Goal: Task Accomplishment & Management: Complete application form

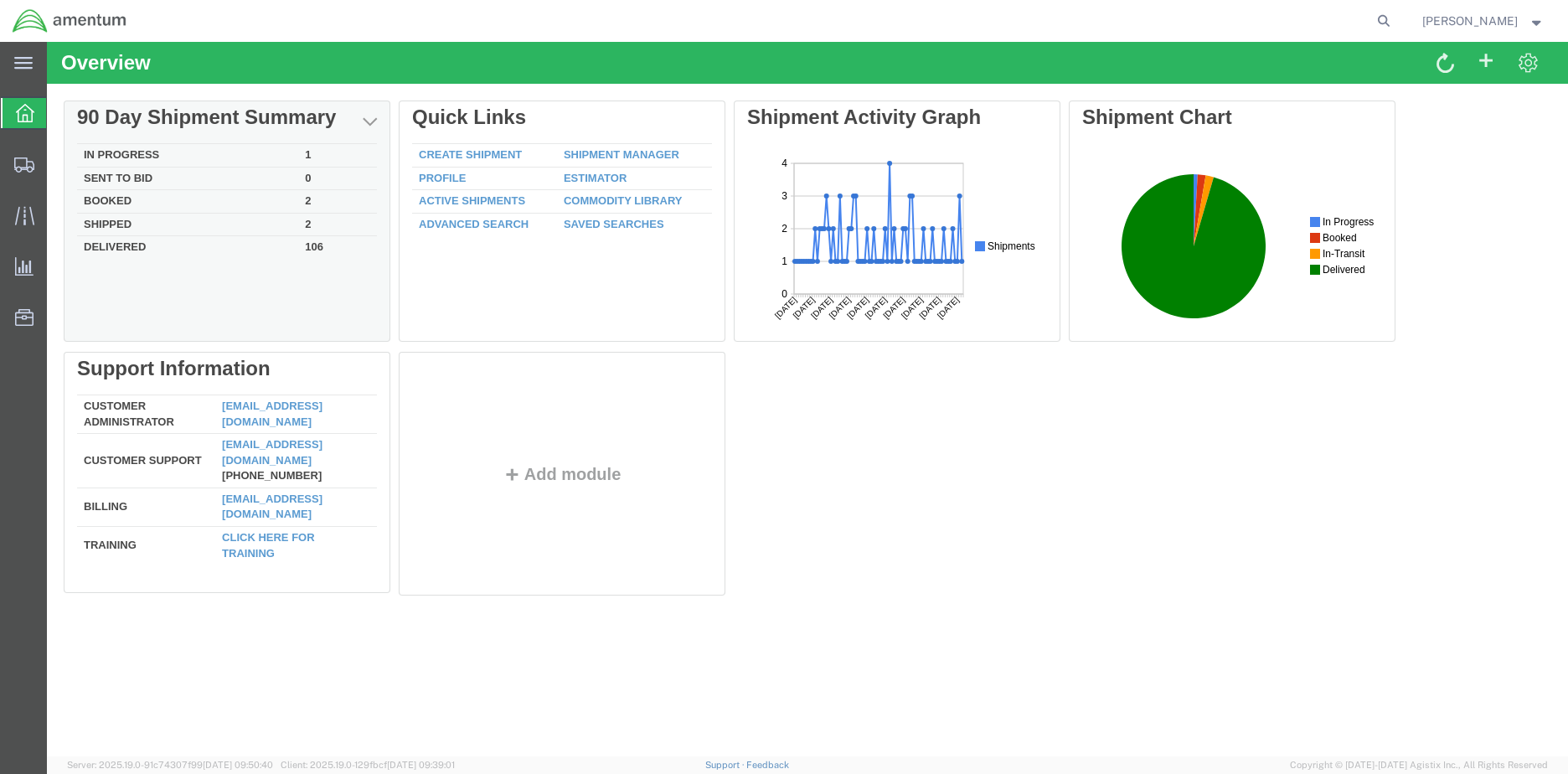
click at [150, 151] on td "In Progress" at bounding box center [188, 155] width 221 height 23
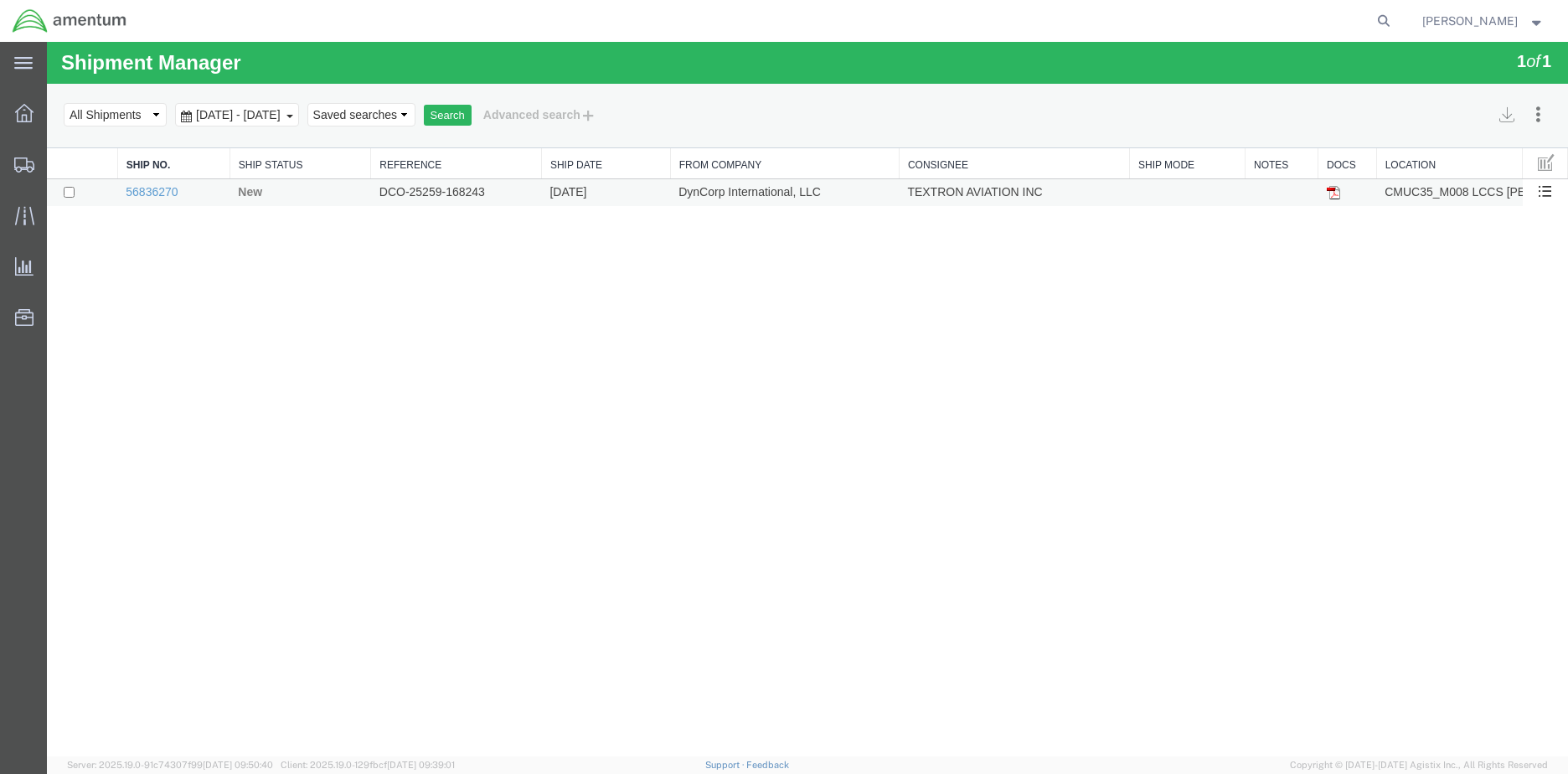
click at [162, 184] on td "56836270" at bounding box center [173, 193] width 112 height 28
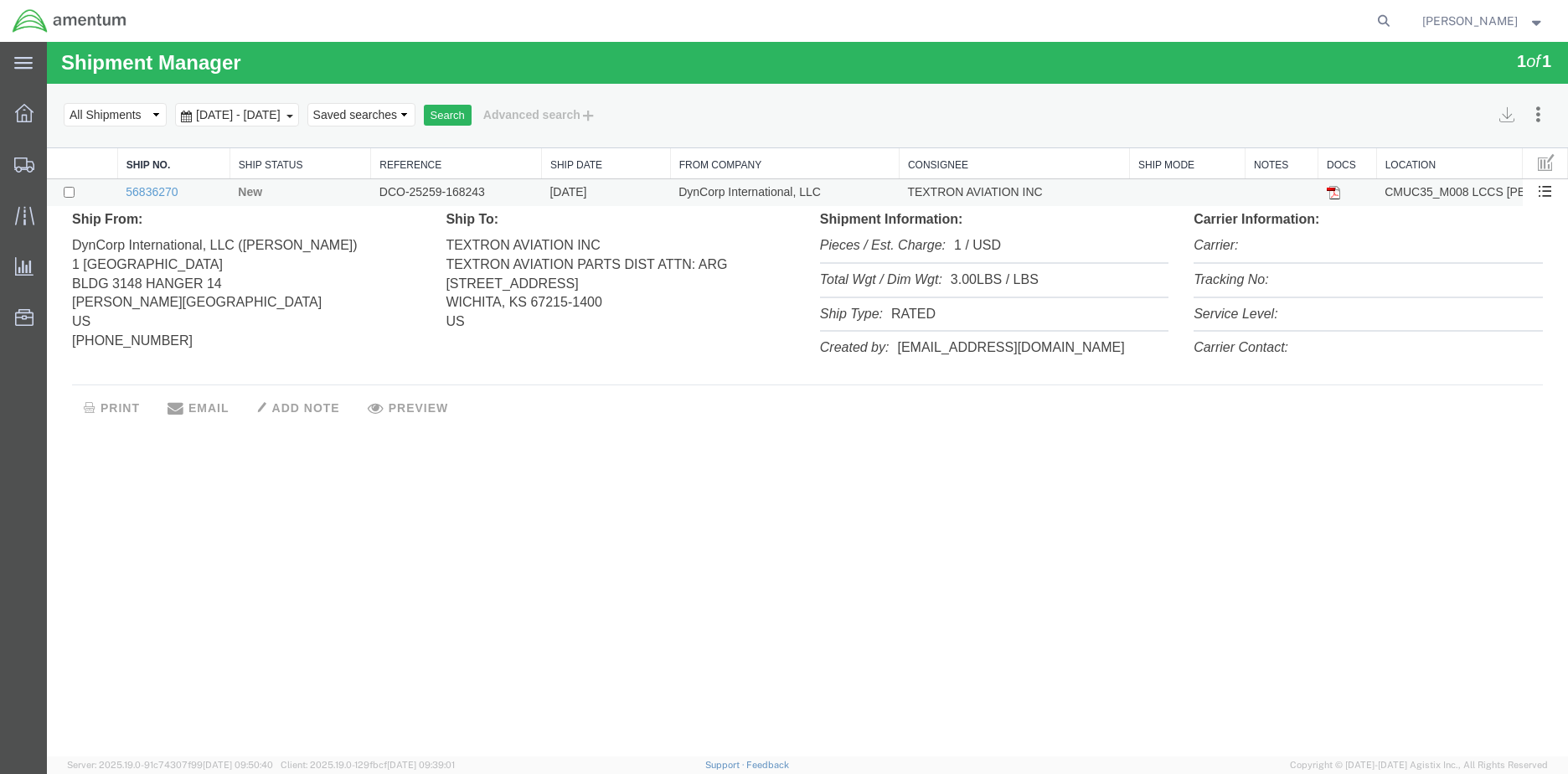
click at [250, 192] on span "New" at bounding box center [250, 191] width 24 height 13
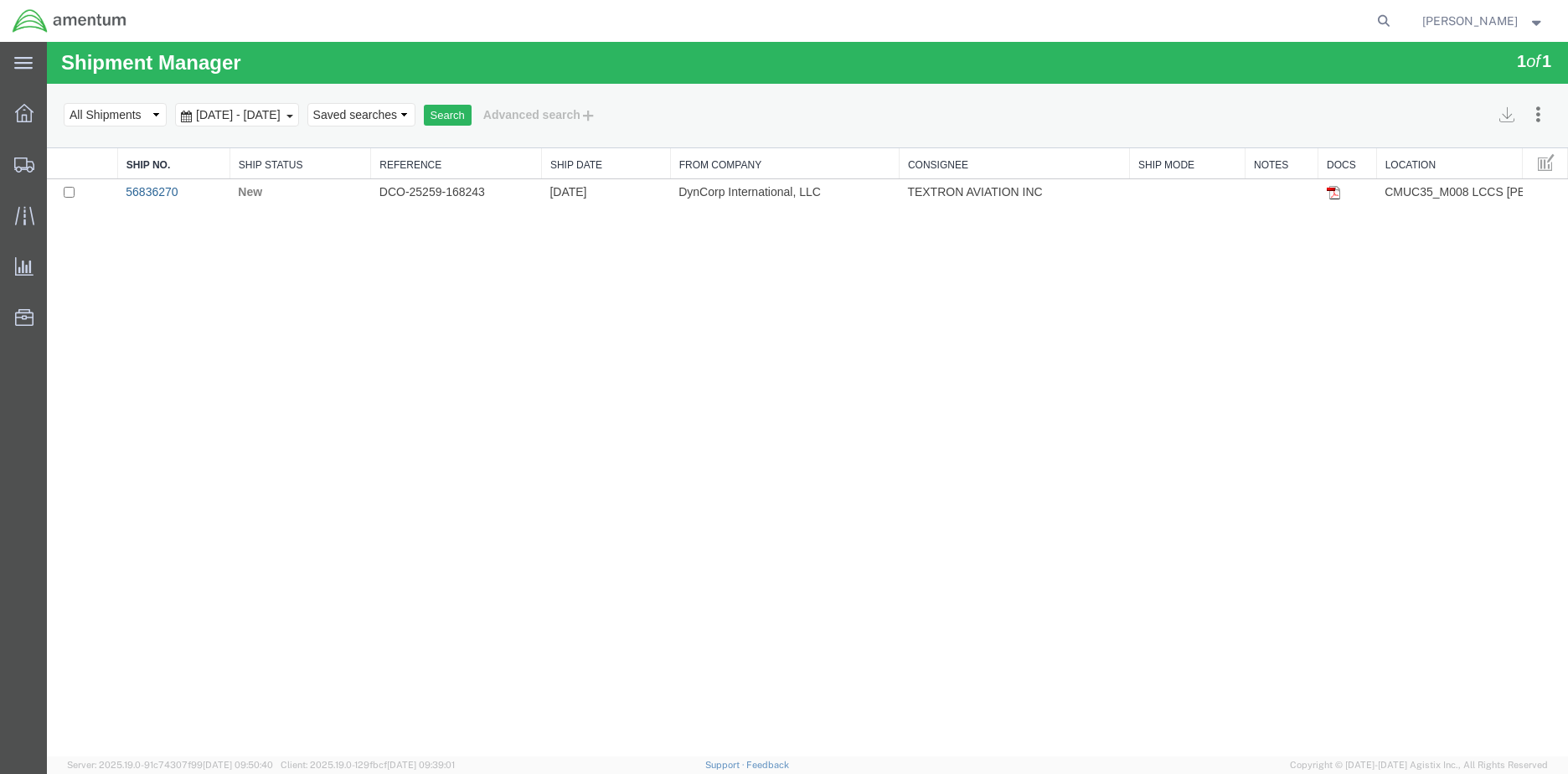
click at [139, 191] on link "56836270" at bounding box center [151, 191] width 52 height 13
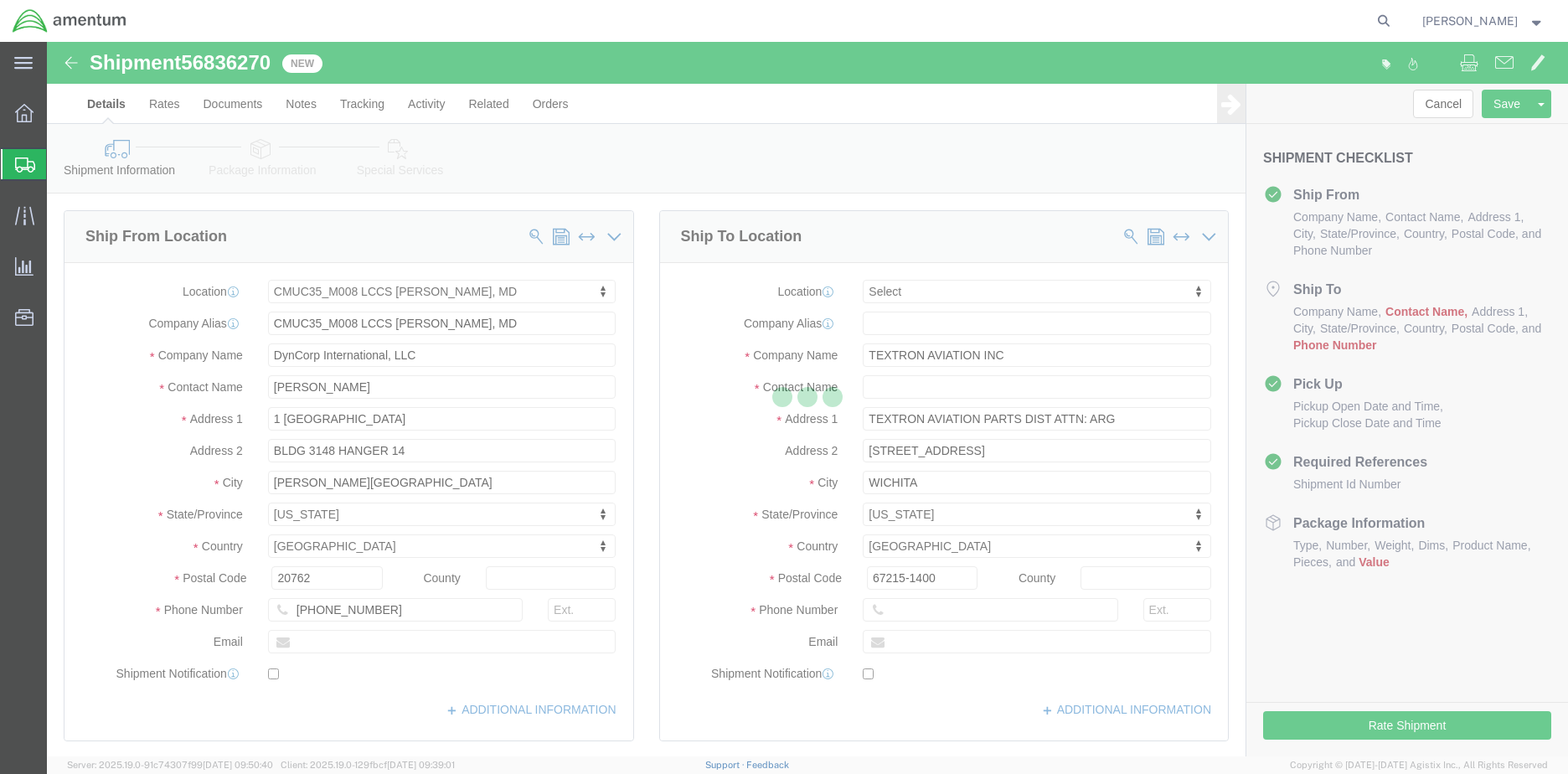
select select "42655"
select select
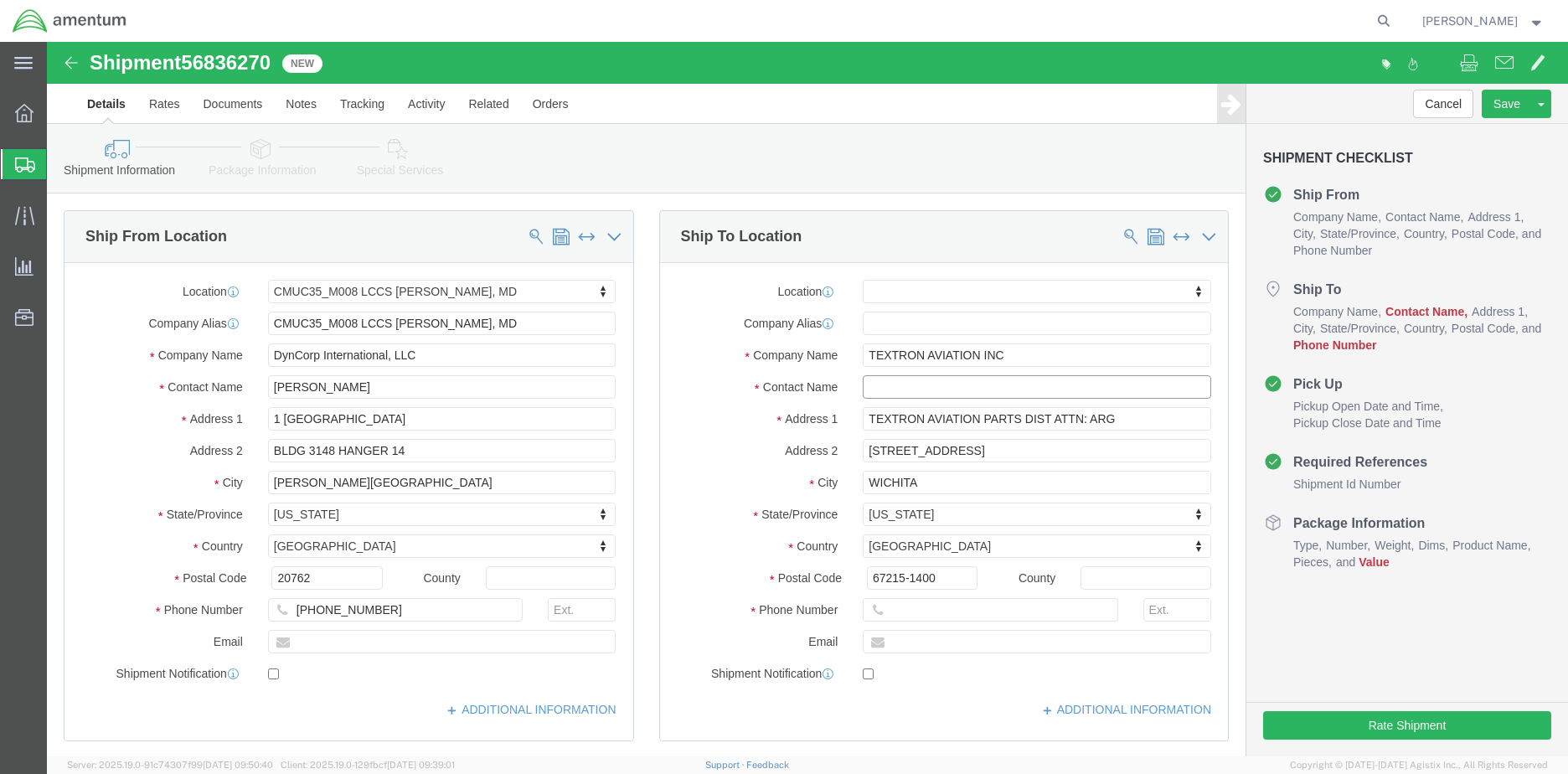
click input "text"
type input "ARG/NEW PART RETURN"
click input "text"
type input "3165176073"
click div "Location My Profile Location 1002-4122-6 1006-5256-0 1026-8910-0 1281-0560-3 13…"
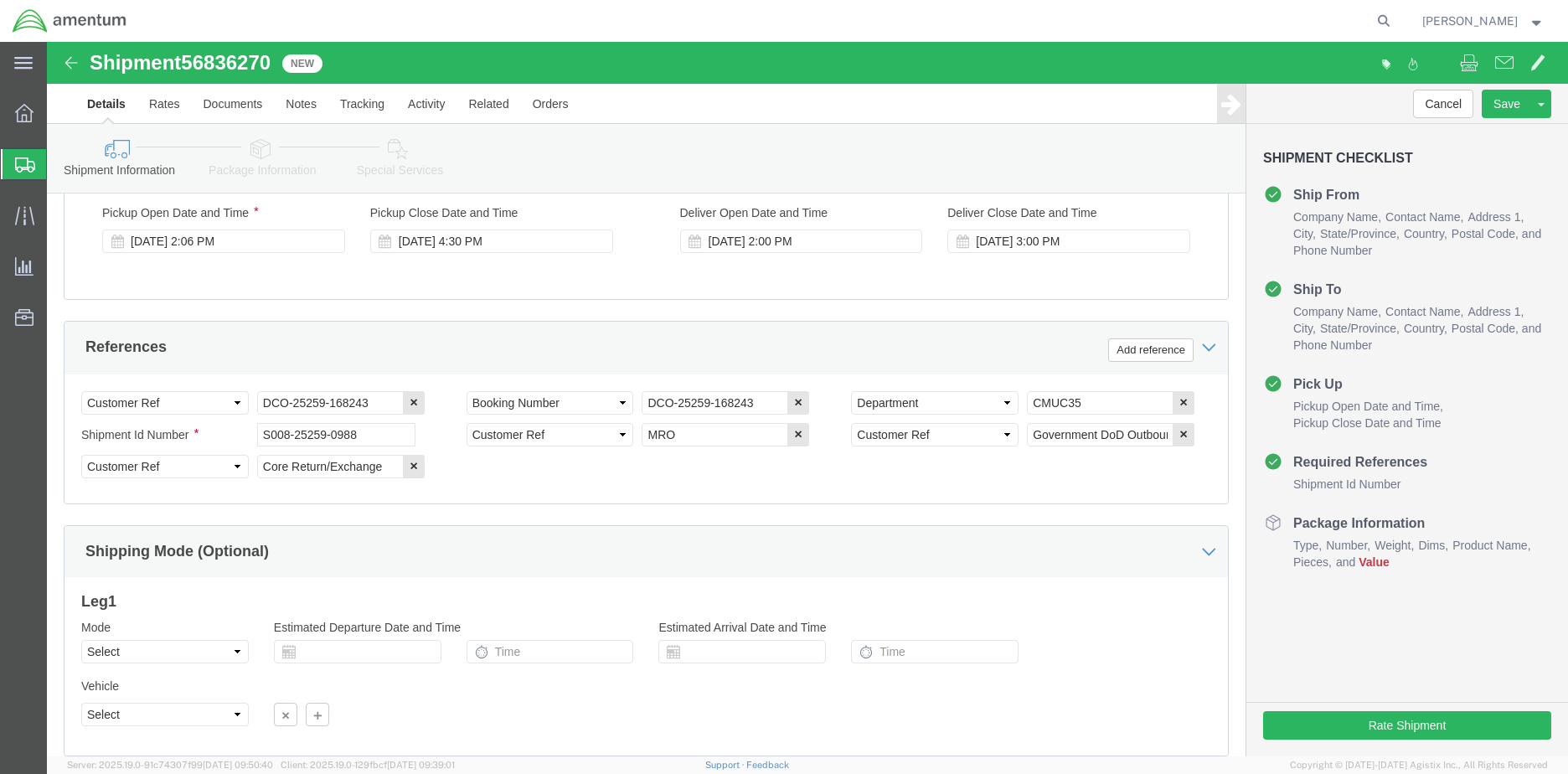
scroll to position [788, 0]
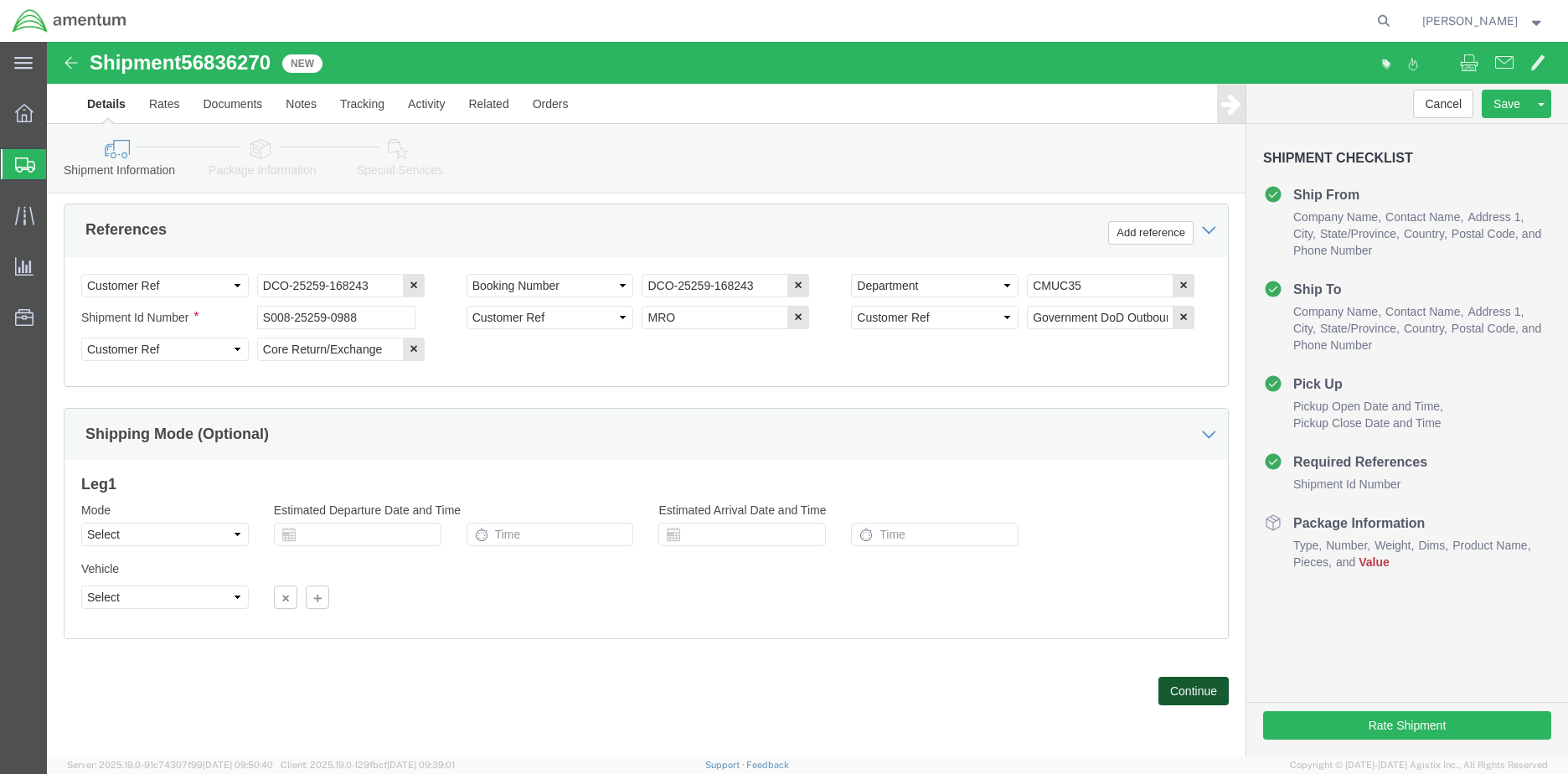
click button "Continue"
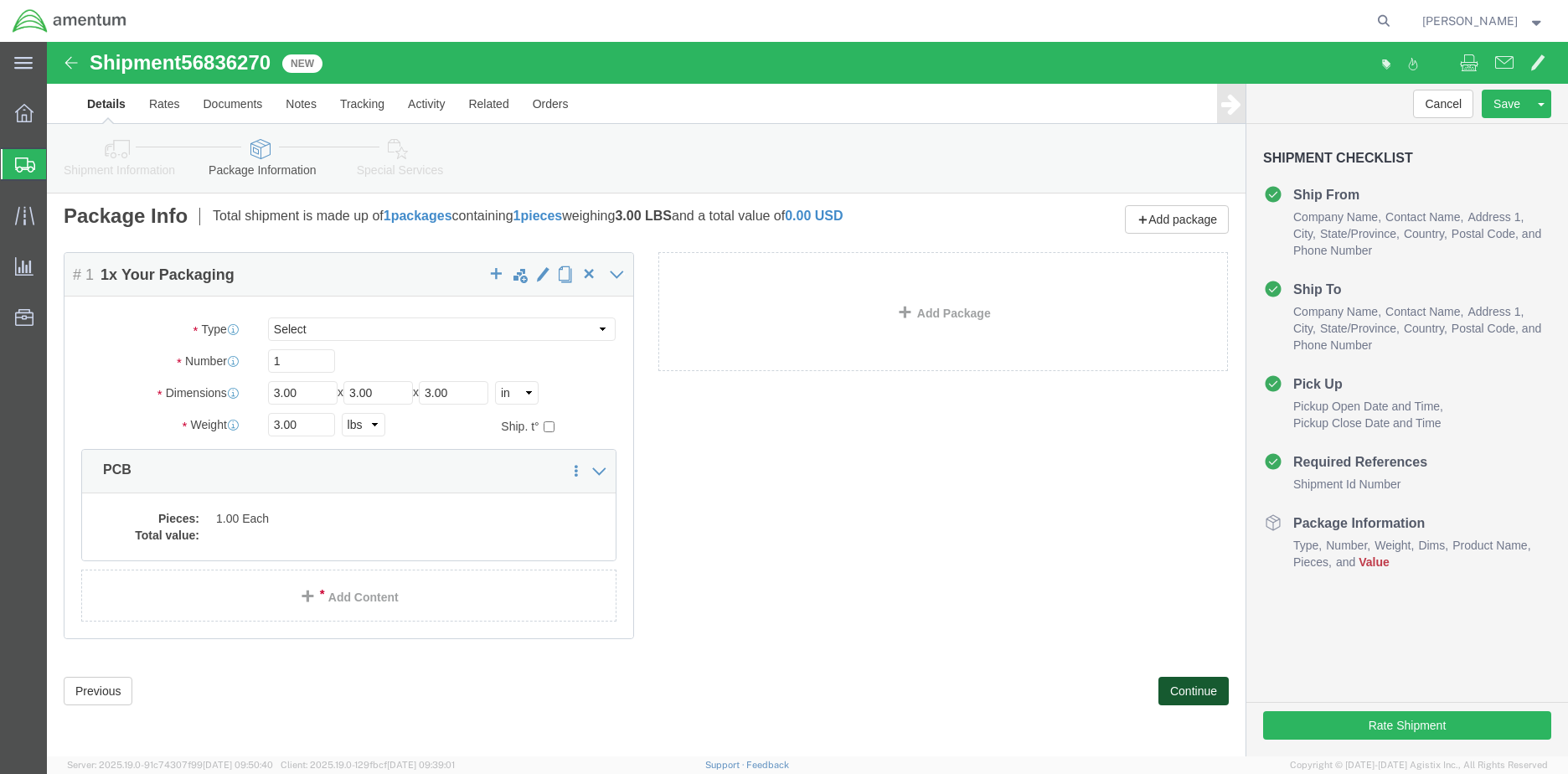
scroll to position [0, 0]
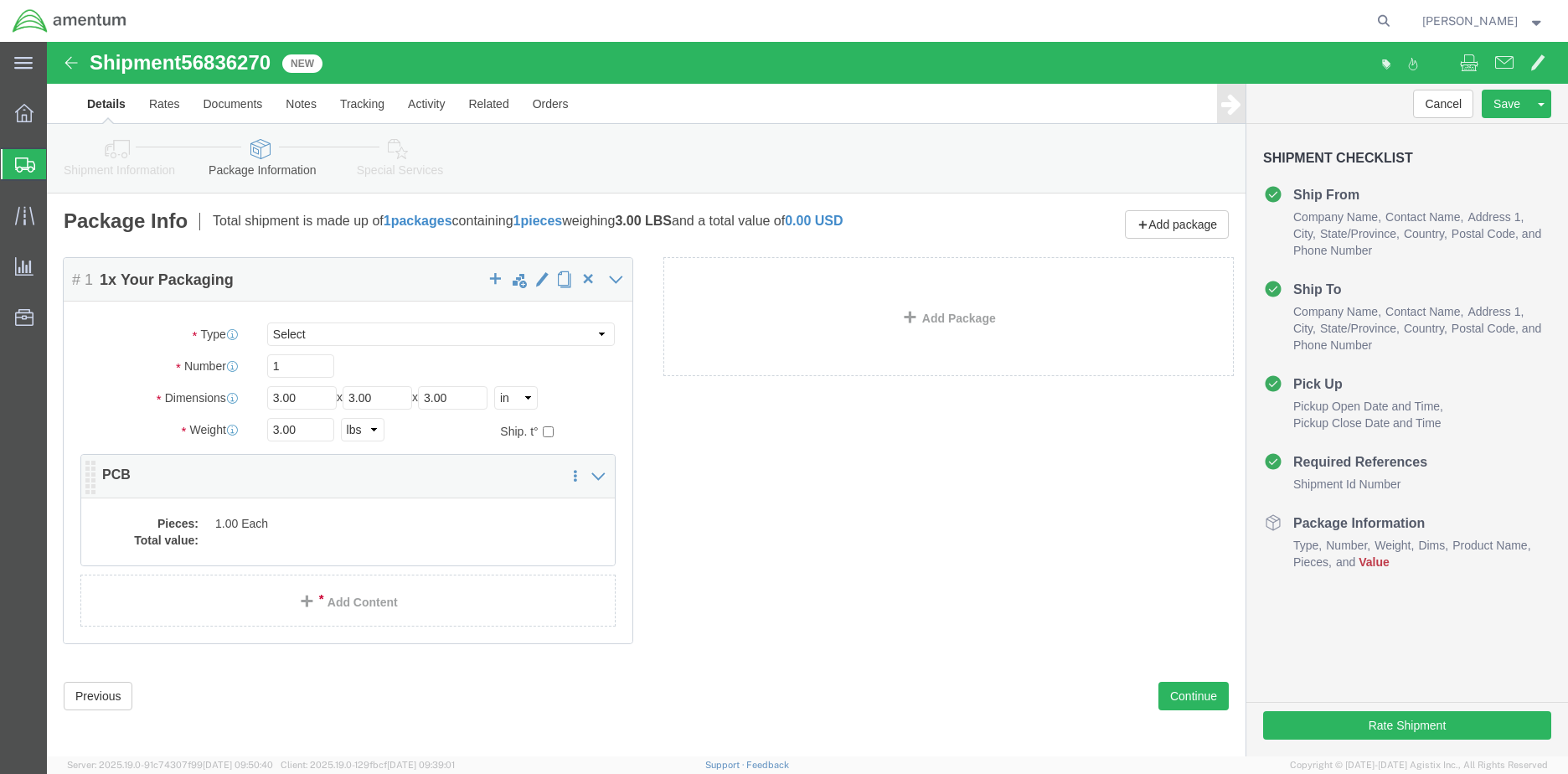
click div "Package Content # 1 1 x Your Packaging Package Type Select BCK Boxes Bale(s) Ba…"
click div "Pieces: 1.00 Each Total value:"
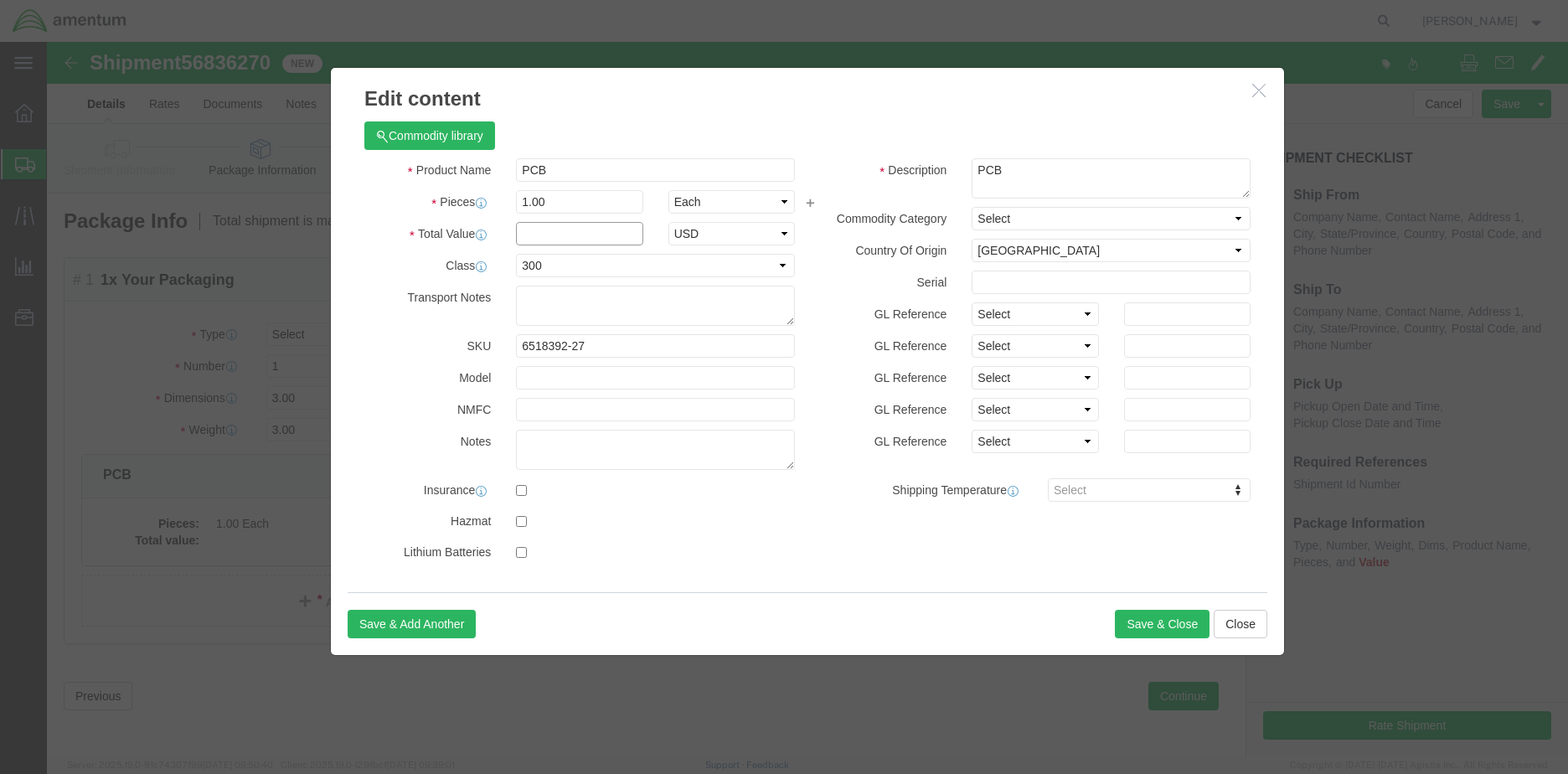
click input "text"
type input "6075.59"
click button "Save & Close"
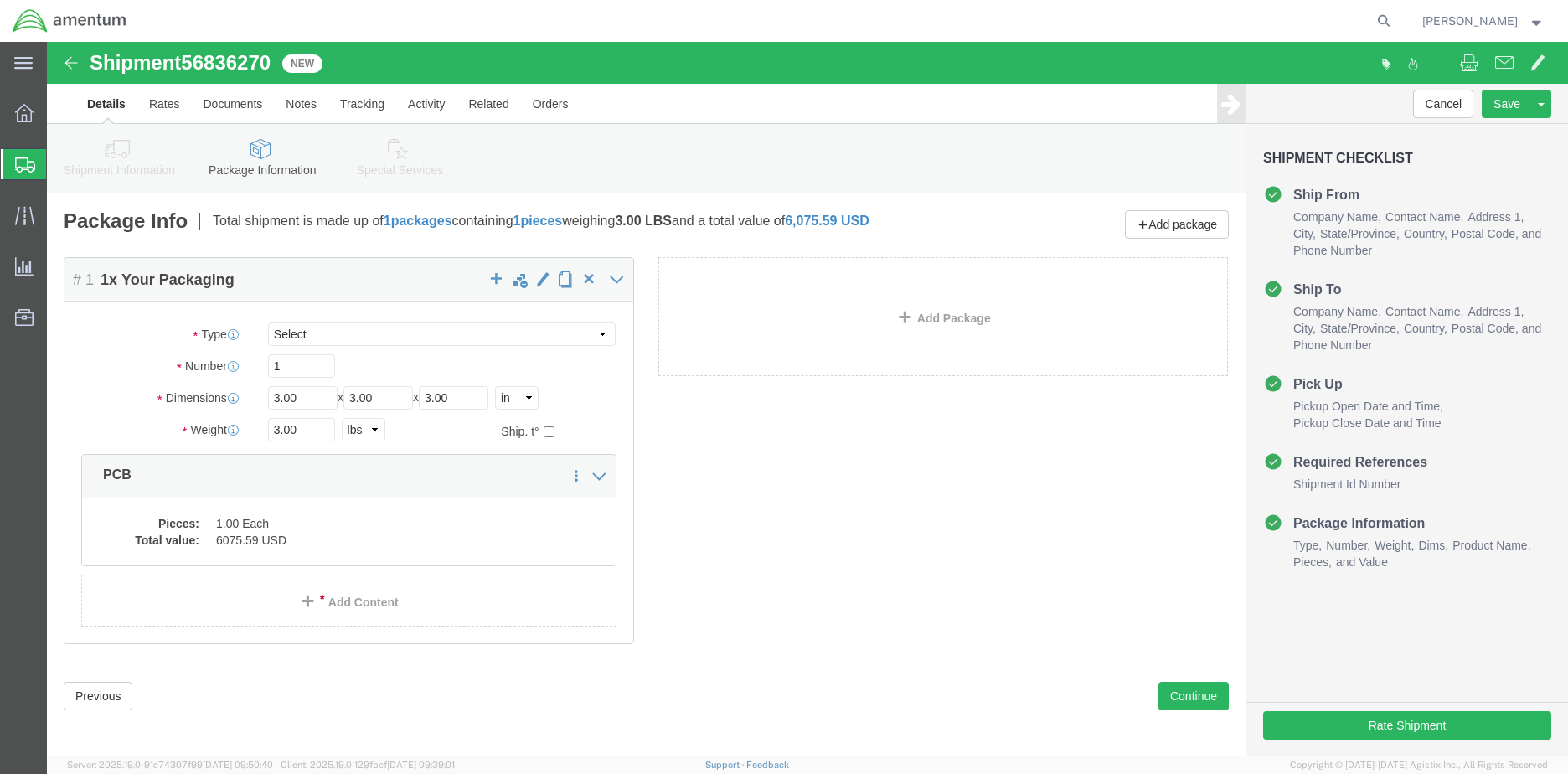
scroll to position [5, 0]
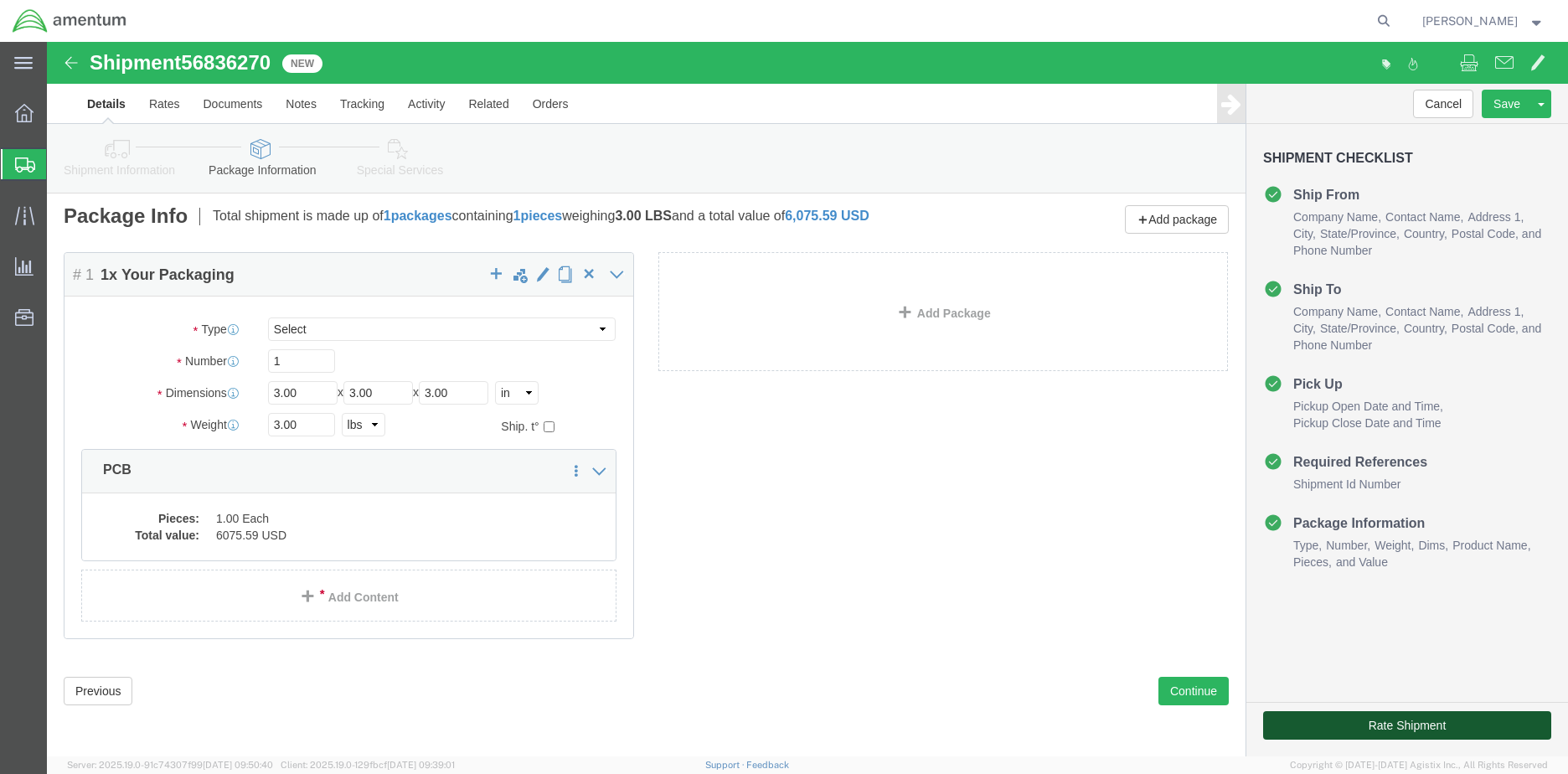
click button "Rate Shipment"
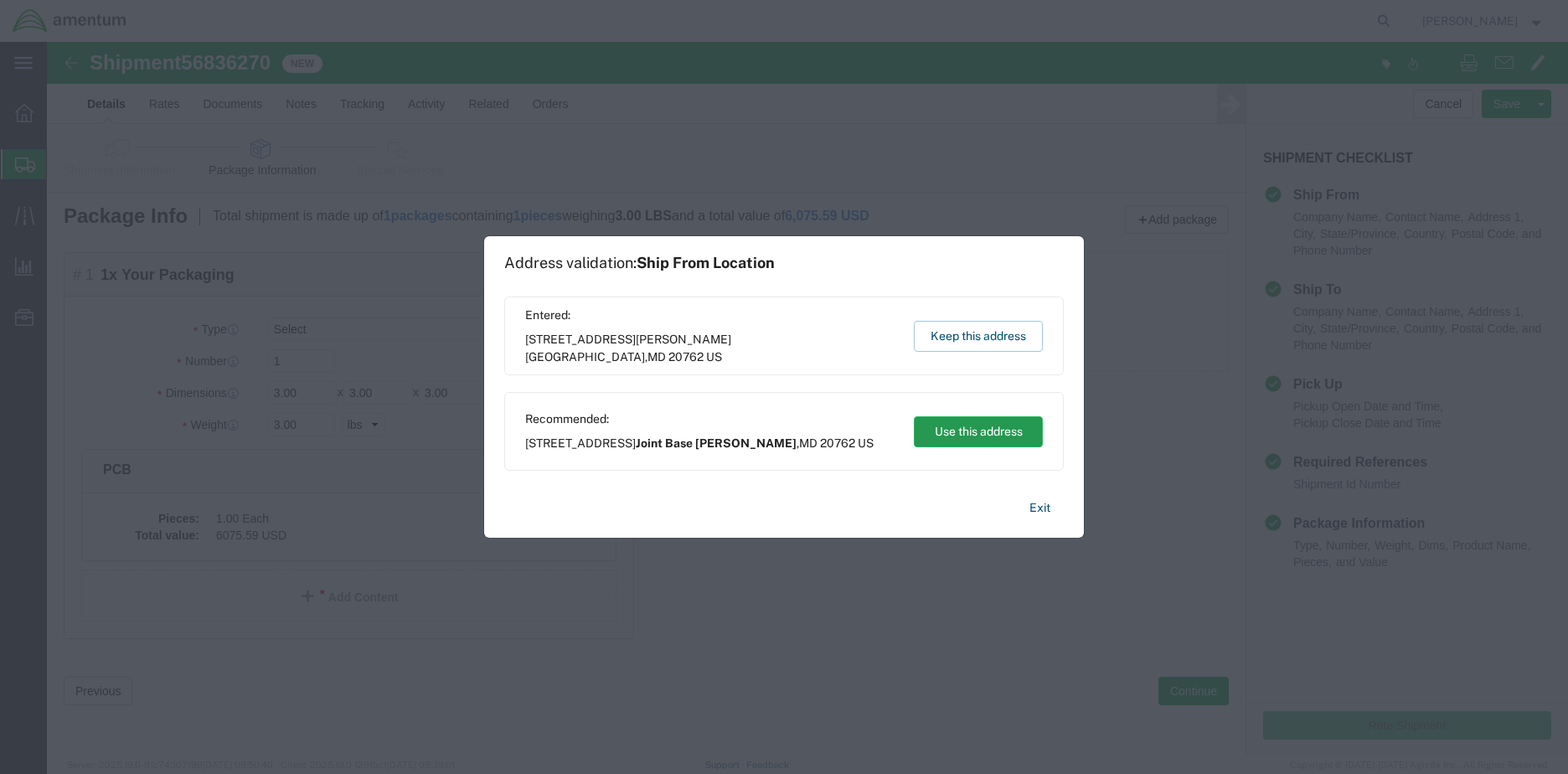
click at [999, 435] on button "Use this address" at bounding box center [978, 431] width 129 height 31
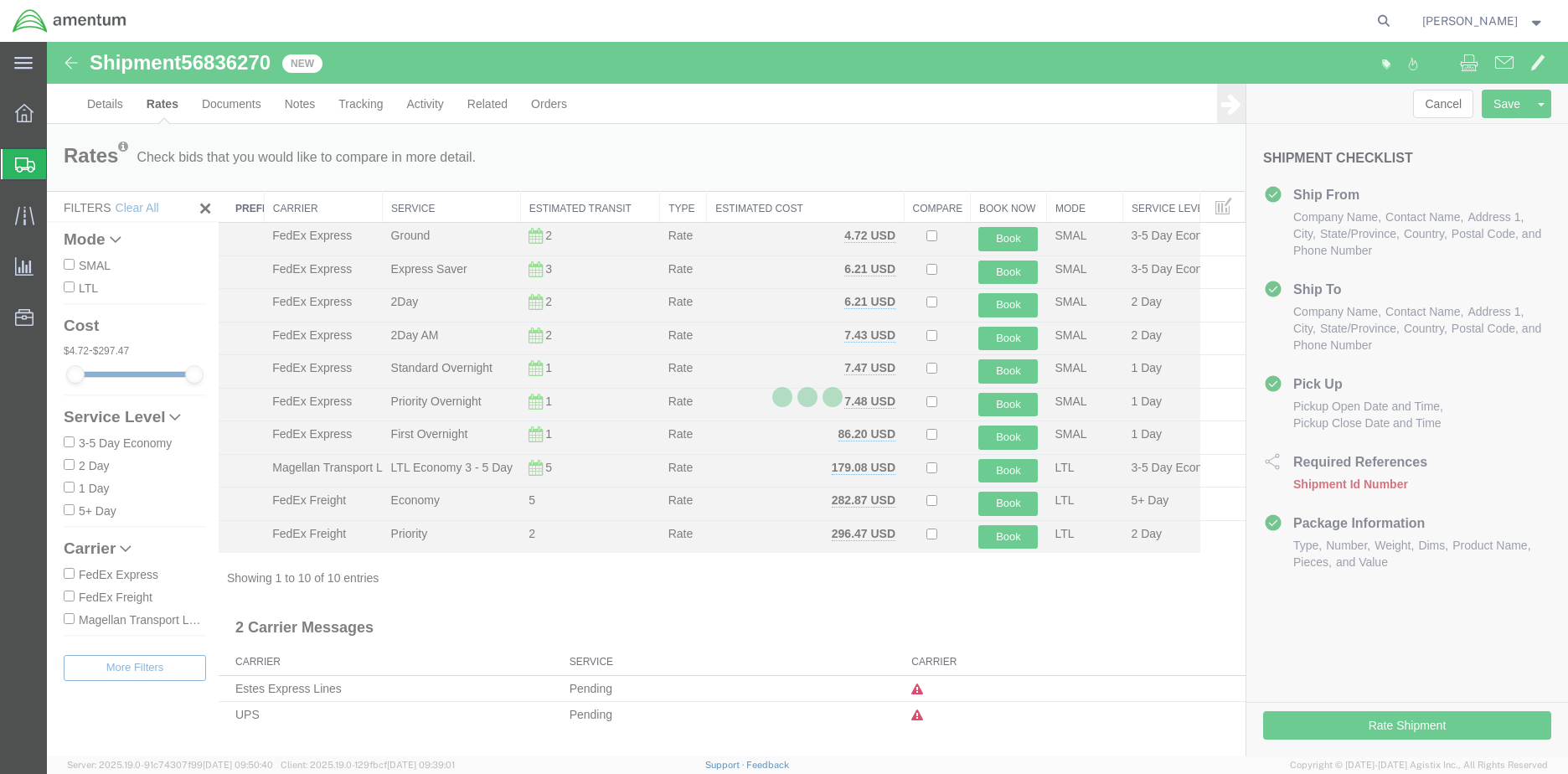
scroll to position [0, 0]
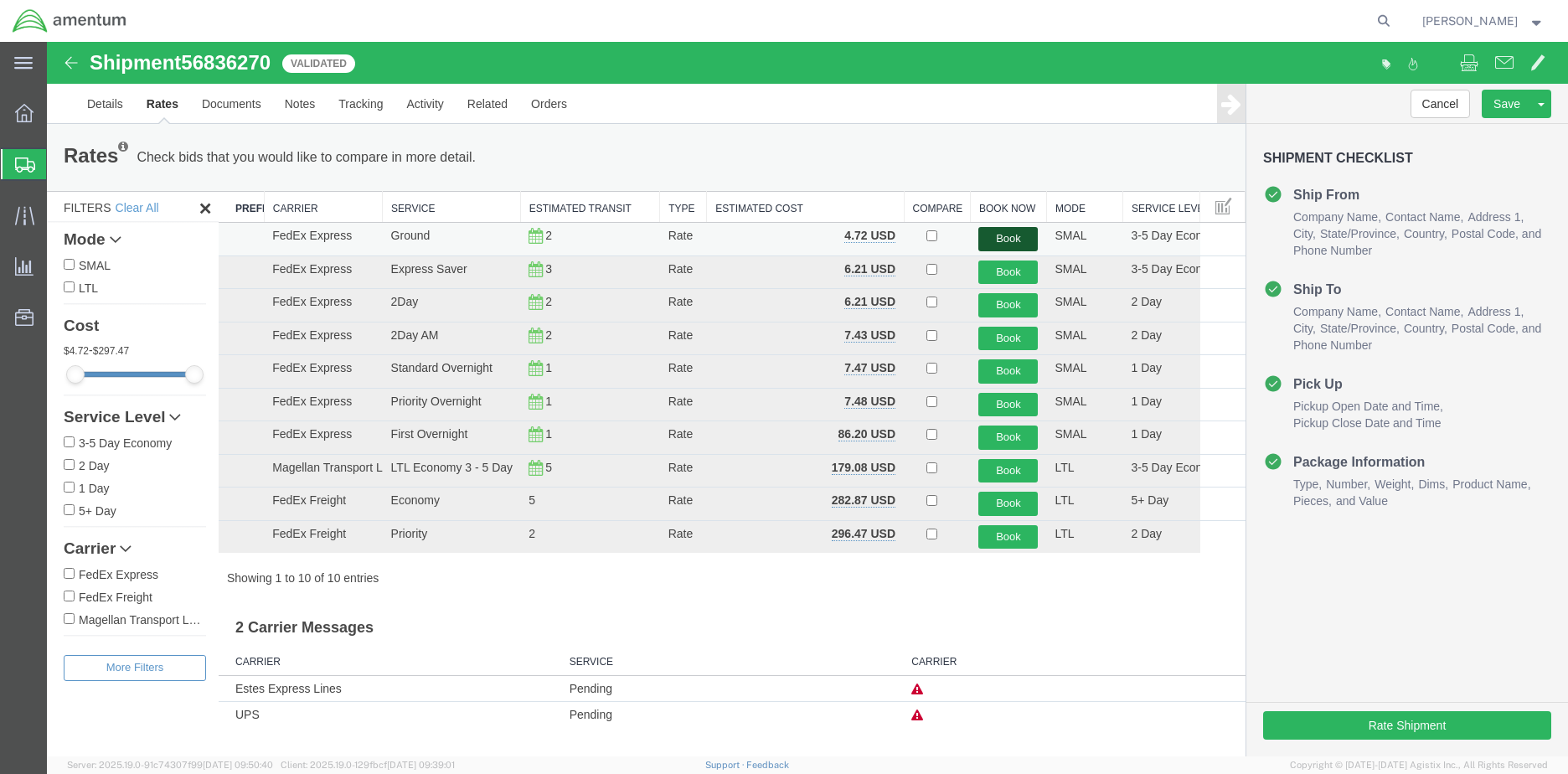
click at [1011, 242] on button "Book" at bounding box center [1008, 239] width 59 height 24
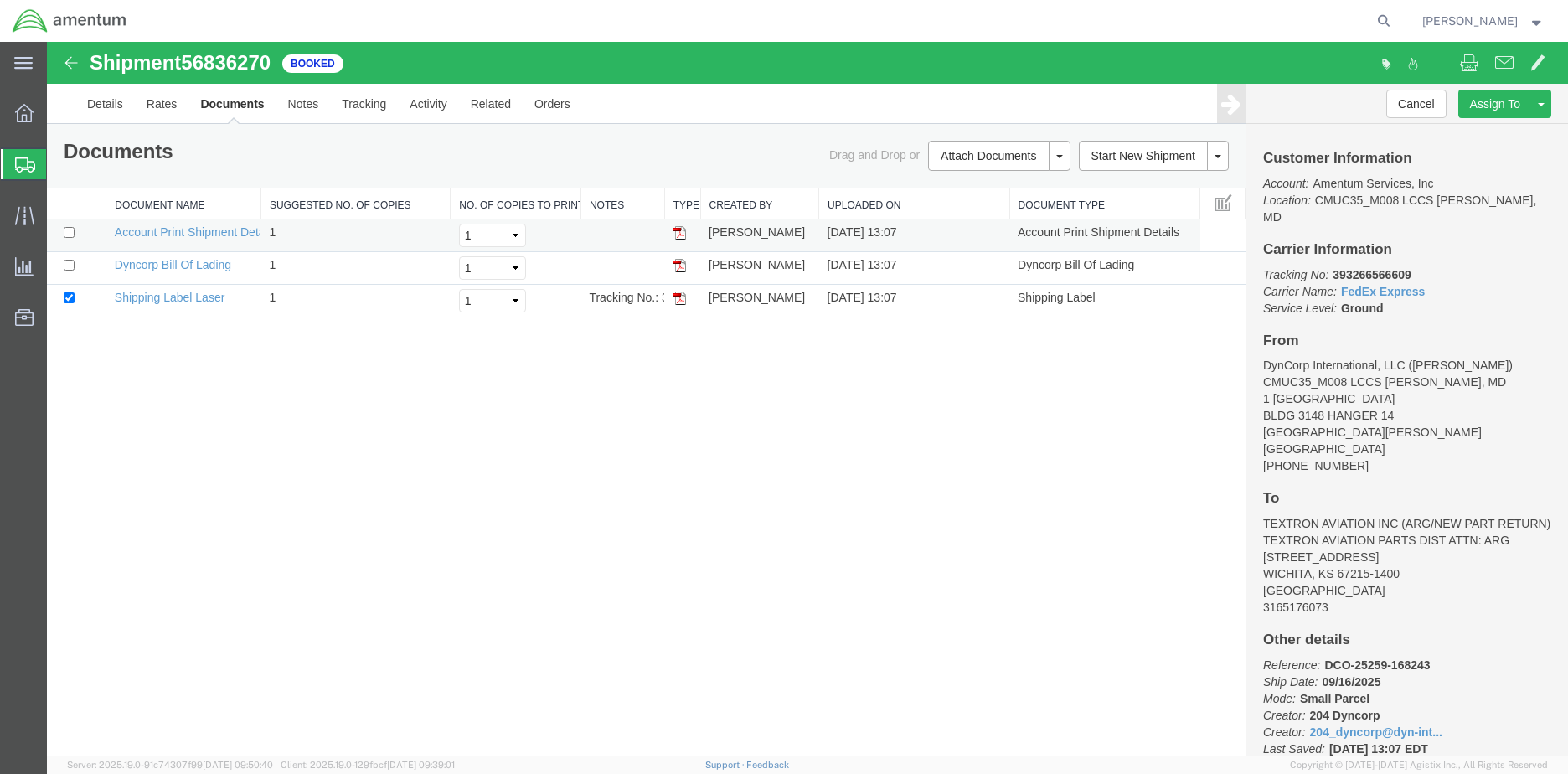
click at [680, 235] on img at bounding box center [679, 232] width 13 height 13
click at [71, 297] on input "checkbox" at bounding box center [70, 298] width 11 height 11
checkbox input "false"
click at [677, 268] on img at bounding box center [679, 266] width 13 height 13
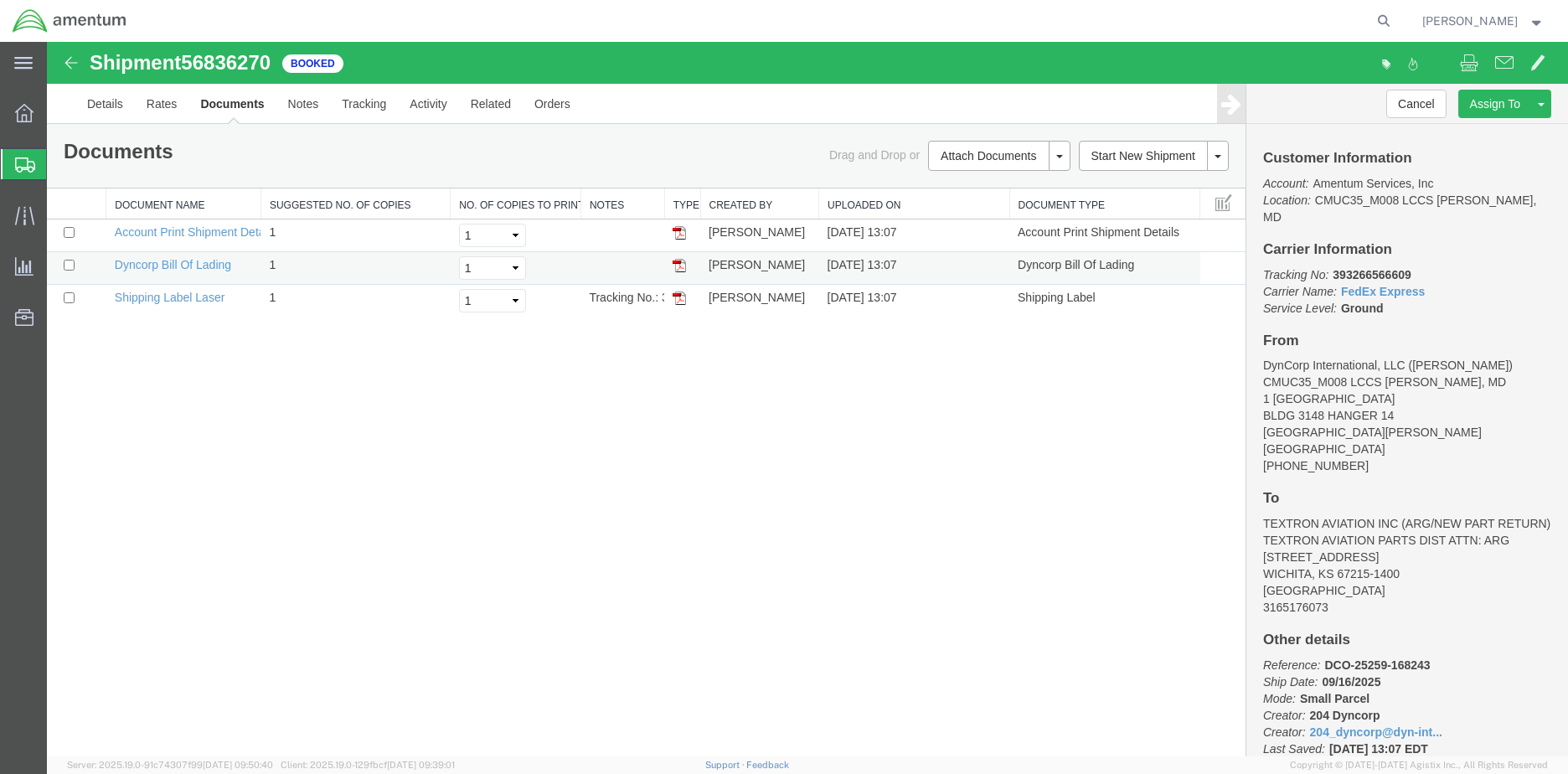
click at [677, 268] on img at bounding box center [679, 266] width 13 height 13
click at [682, 294] on img at bounding box center [679, 298] width 13 height 13
